Goal: Task Accomplishment & Management: Manage account settings

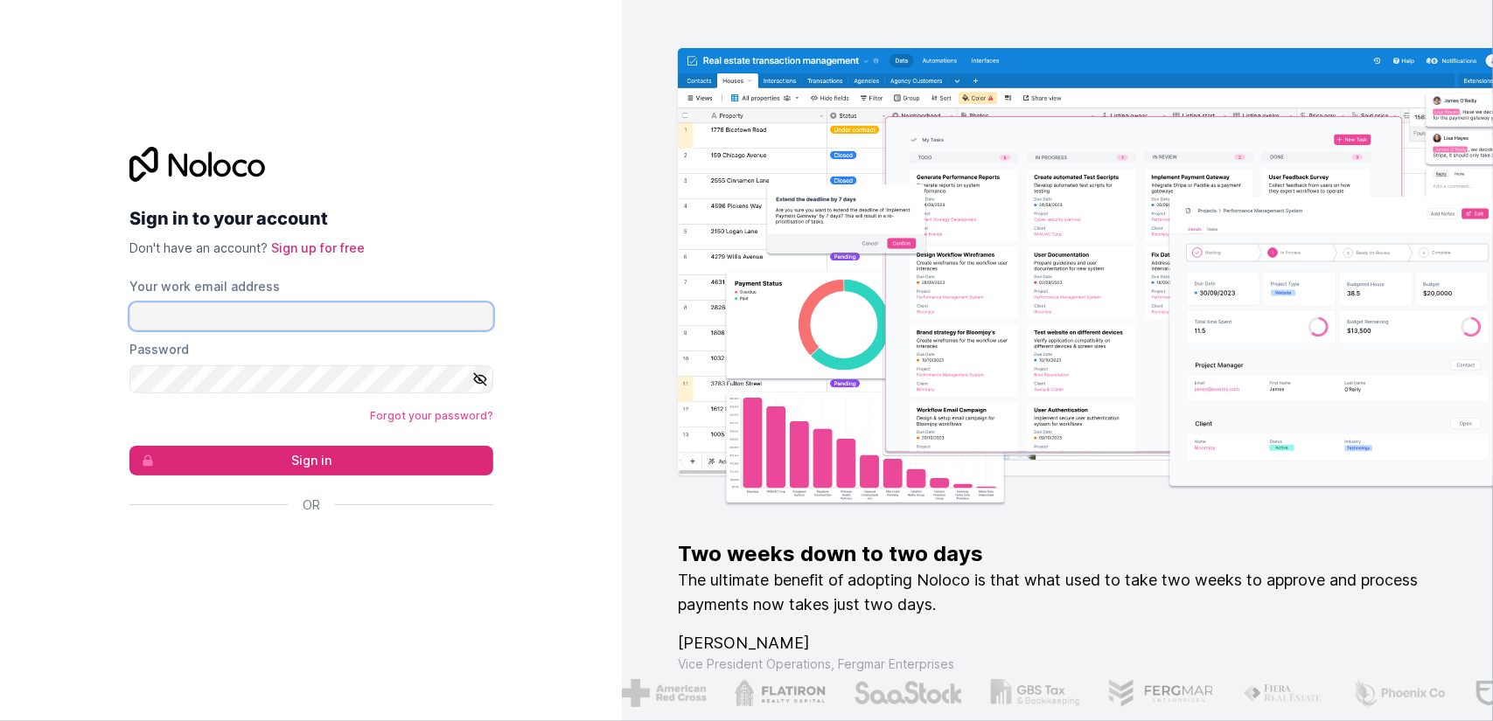
click at [203, 309] on input "Your work email address" at bounding box center [311, 317] width 364 height 28
click at [92, 345] on div "Sign in to your account Don't have an account? Sign up for free Your work email…" at bounding box center [311, 360] width 622 height 721
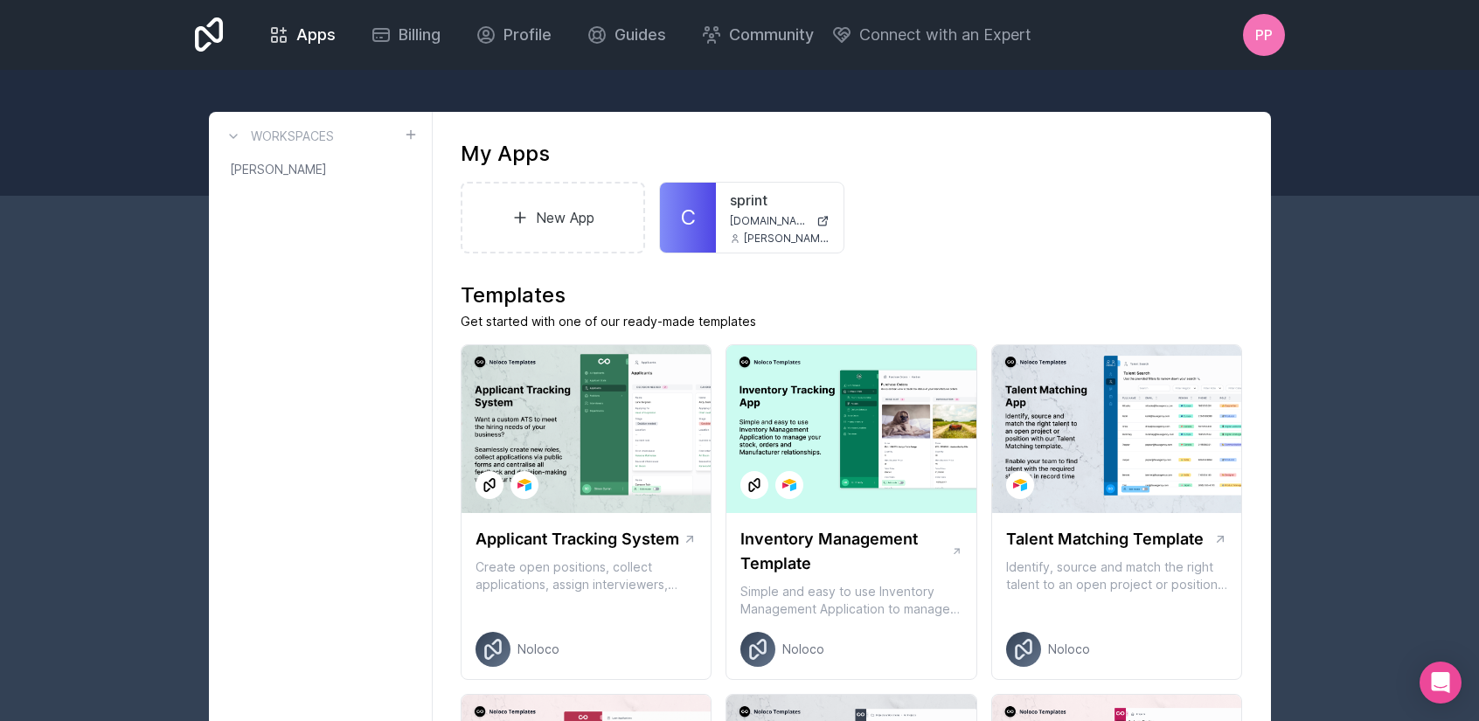
click at [1258, 34] on span "PP" at bounding box center [1264, 34] width 17 height 21
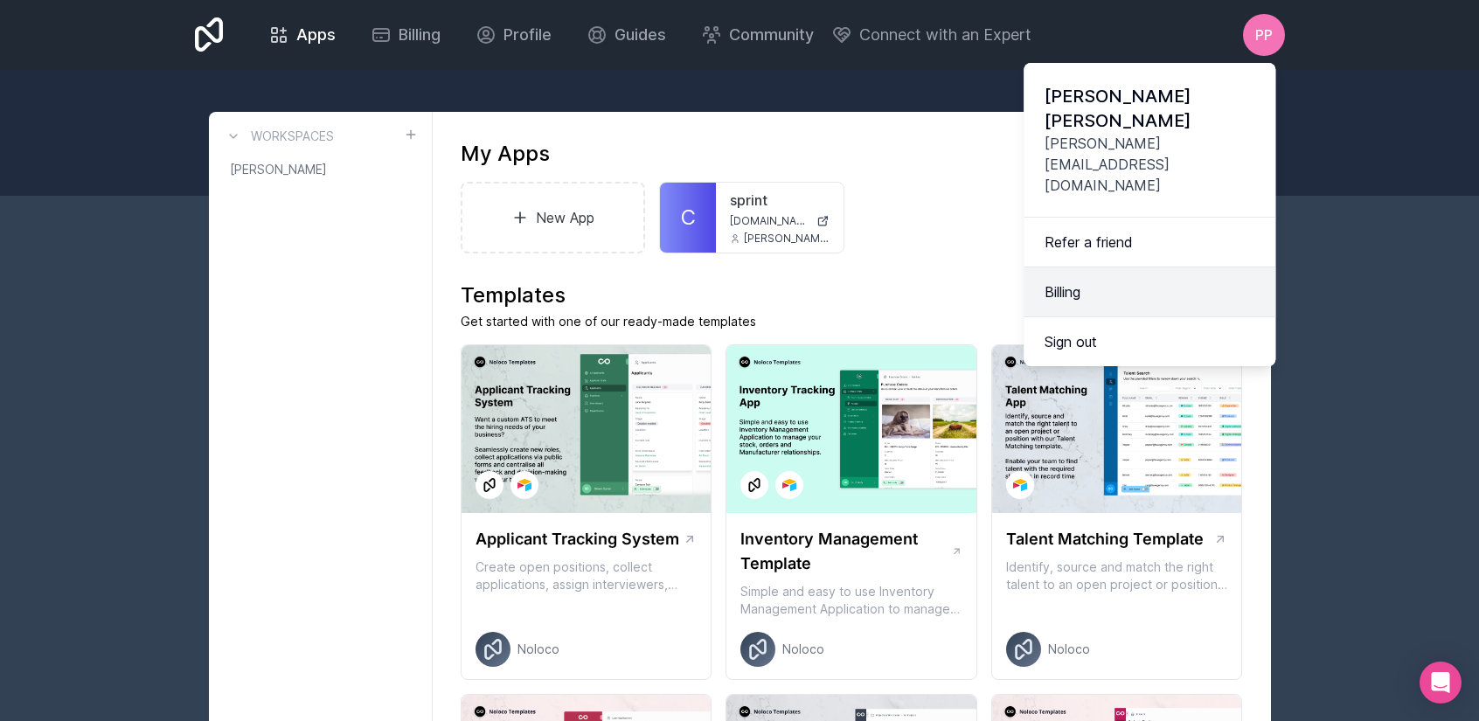
click at [1074, 268] on link "Billing" at bounding box center [1150, 293] width 252 height 50
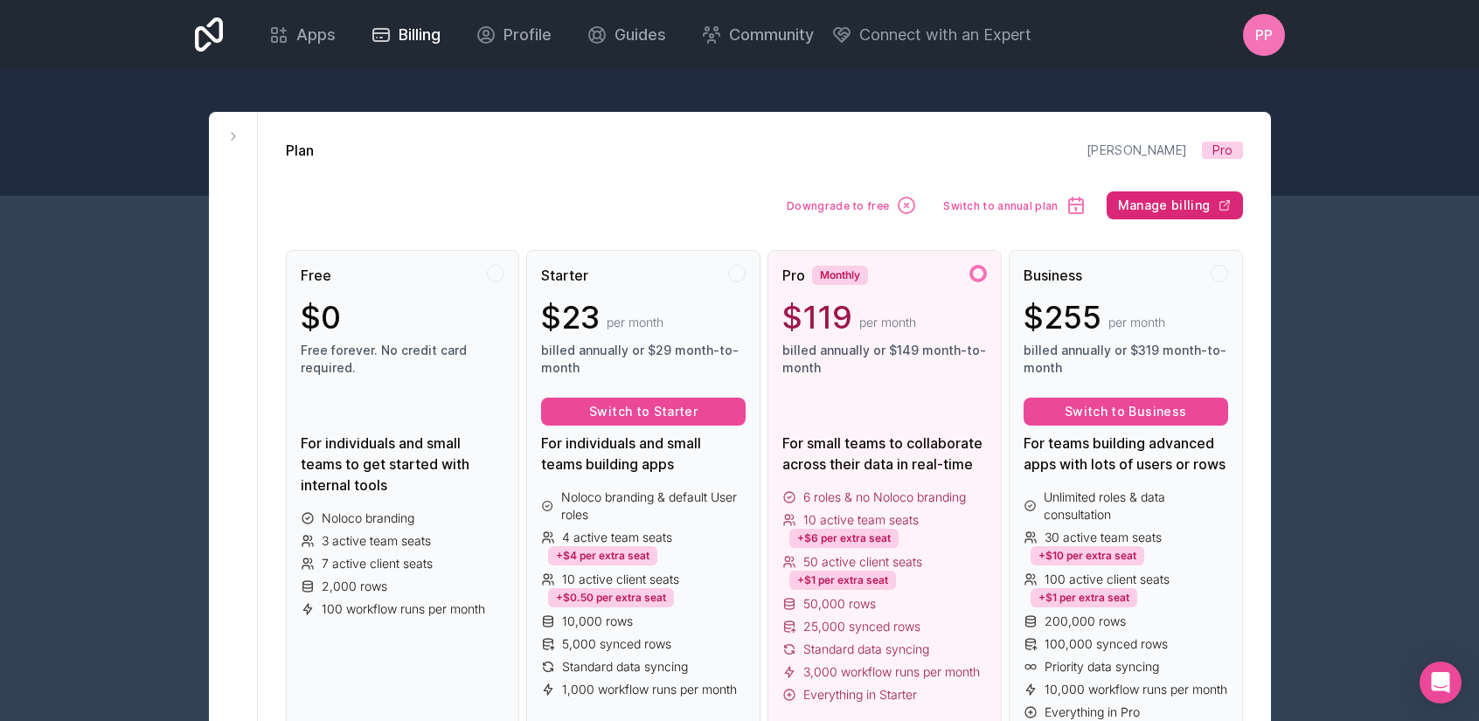
click at [1165, 200] on span "Manage billing" at bounding box center [1164, 206] width 93 height 16
